Goal: Browse casually

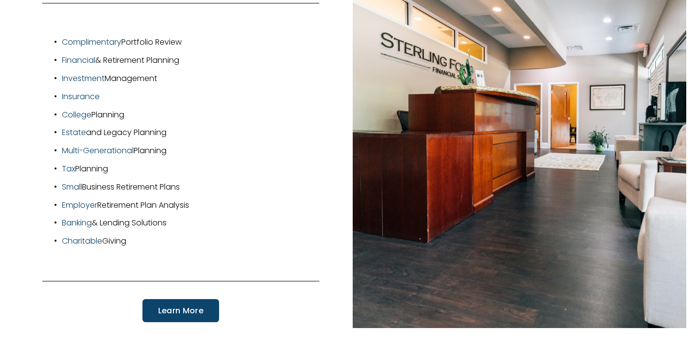
scroll to position [2014, 0]
